Goal: Information Seeking & Learning: Learn about a topic

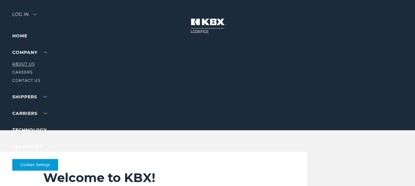
click at [19, 64] on link "About Us" at bounding box center [23, 64] width 22 height 5
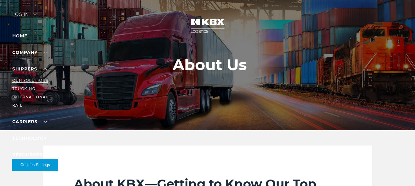
click at [29, 80] on link "Our Solutions" at bounding box center [30, 80] width 36 height 5
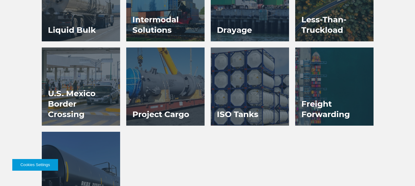
scroll to position [430, 0]
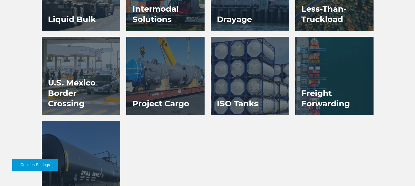
click at [306, 90] on h3 "Freight Forwarding" at bounding box center [334, 98] width 78 height 33
